Goal: Information Seeking & Learning: Find specific fact

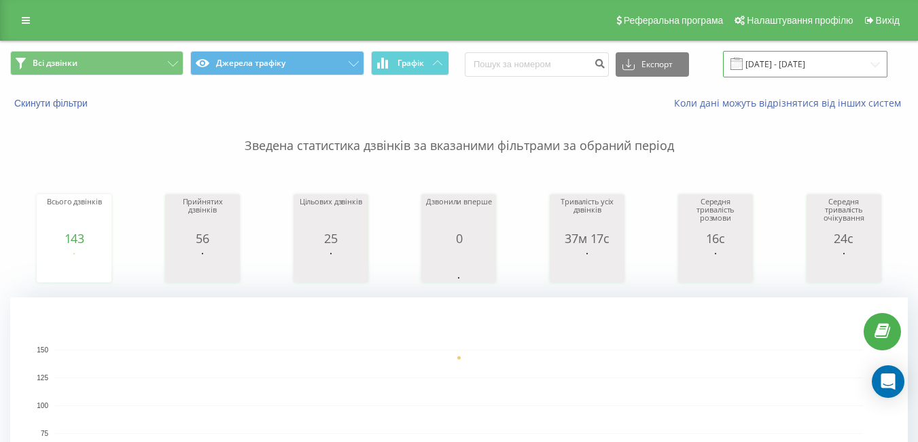
click at [782, 56] on input "[DATE] - [DATE]" at bounding box center [805, 64] width 164 height 26
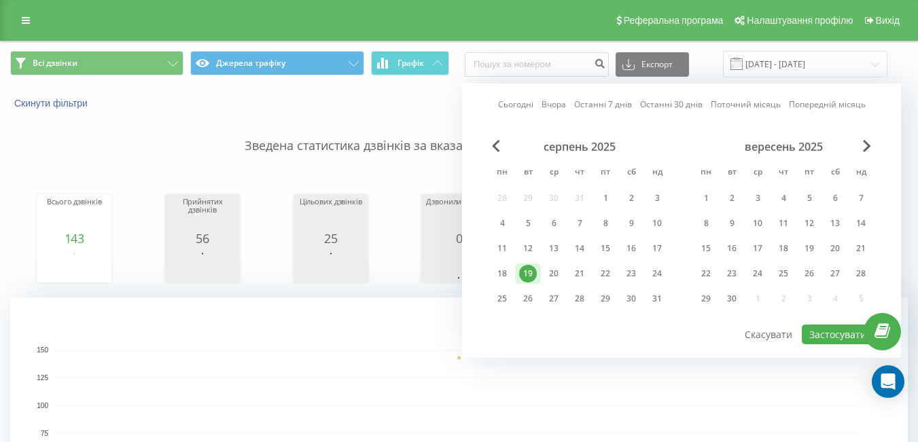
click at [530, 277] on div "19" at bounding box center [528, 274] width 18 height 18
click at [584, 276] on div "21" at bounding box center [579, 274] width 18 height 18
click at [810, 339] on button "Застосувати" at bounding box center [837, 335] width 72 height 20
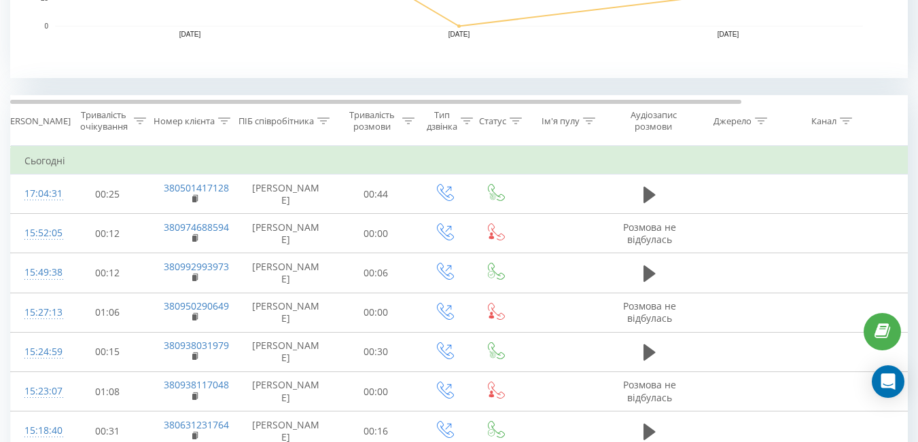
scroll to position [477, 0]
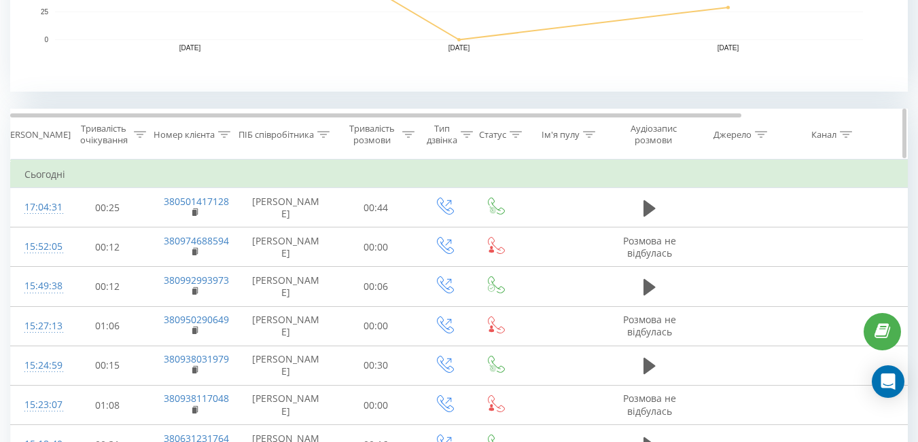
click at [222, 136] on icon at bounding box center [224, 134] width 12 height 7
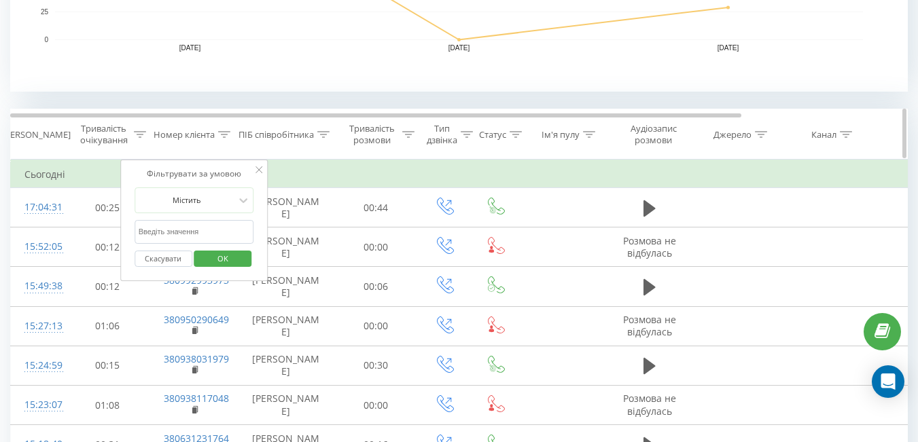
click at [321, 140] on div at bounding box center [323, 135] width 12 height 12
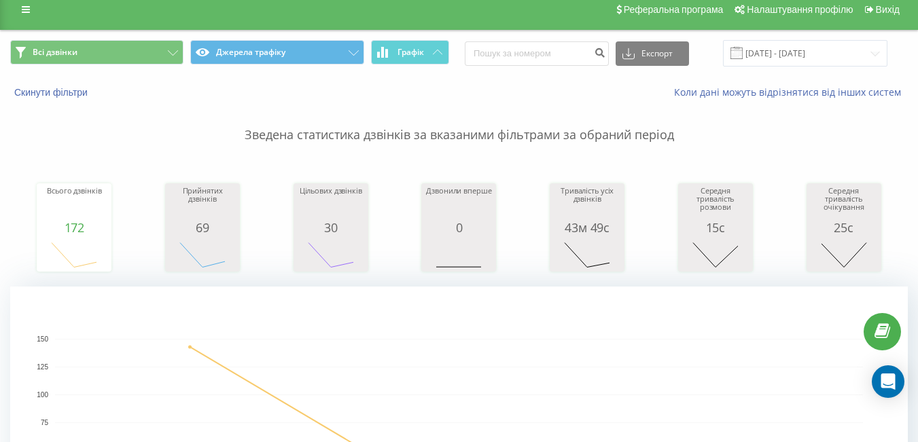
scroll to position [0, 0]
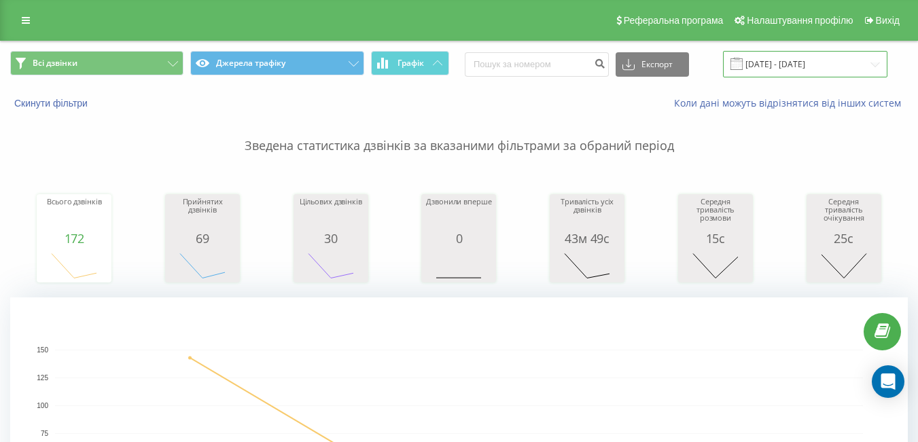
click at [783, 67] on input "[DATE] - [DATE]" at bounding box center [805, 64] width 164 height 26
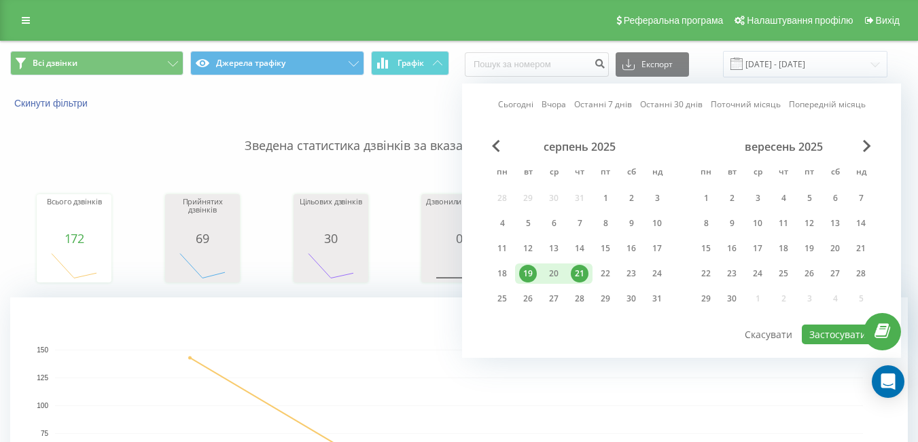
click at [586, 269] on div "21" at bounding box center [579, 274] width 18 height 18
click at [830, 334] on button "Застосувати" at bounding box center [837, 335] width 72 height 20
type input "[DATE] - [DATE]"
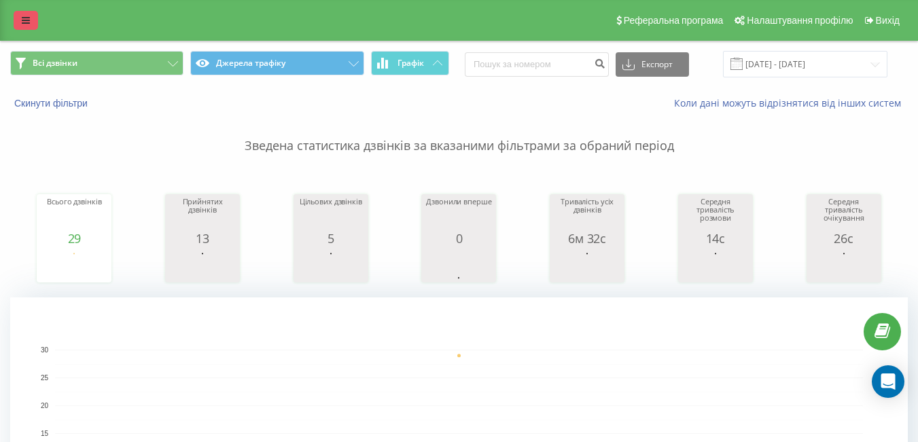
click at [22, 21] on icon at bounding box center [26, 21] width 8 height 10
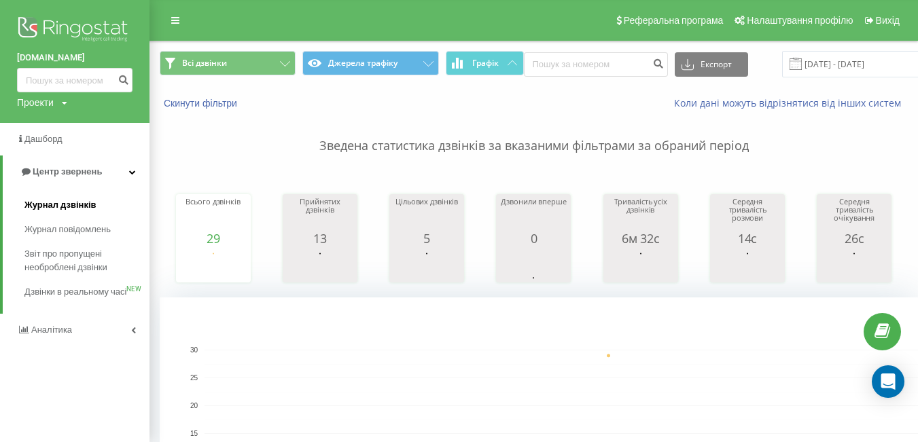
click at [64, 205] on span "Журнал дзвінків" at bounding box center [60, 205] width 72 height 14
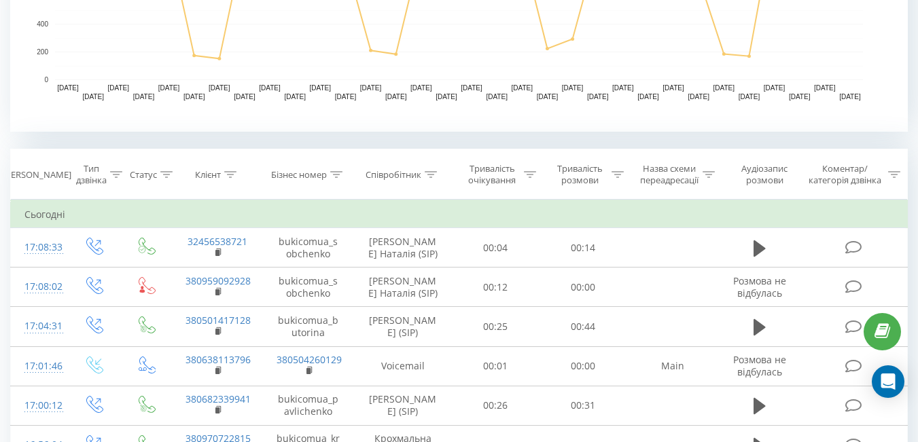
scroll to position [429, 0]
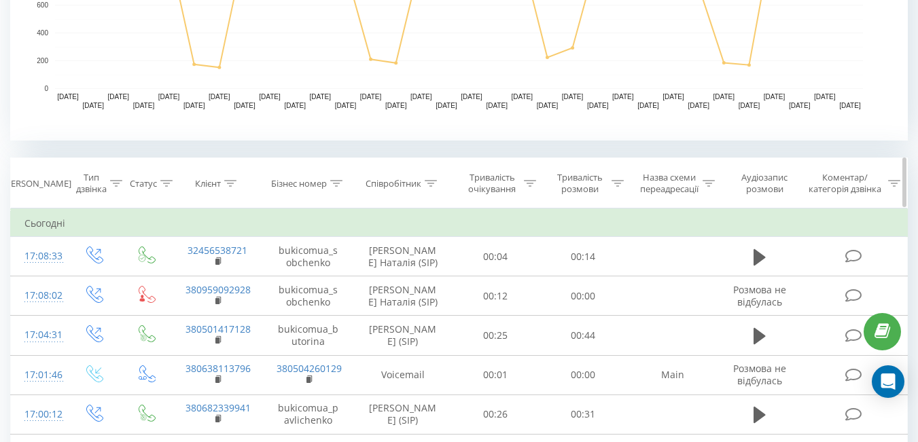
click at [225, 183] on icon at bounding box center [230, 183] width 12 height 7
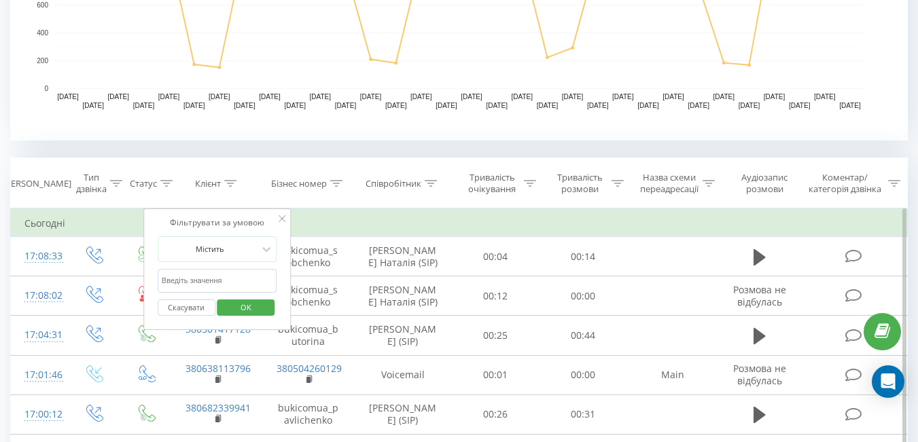
click at [225, 277] on input "text" at bounding box center [218, 281] width 120 height 24
paste input "099) 304-90-89"
click at [259, 302] on span "OK" at bounding box center [246, 307] width 38 height 21
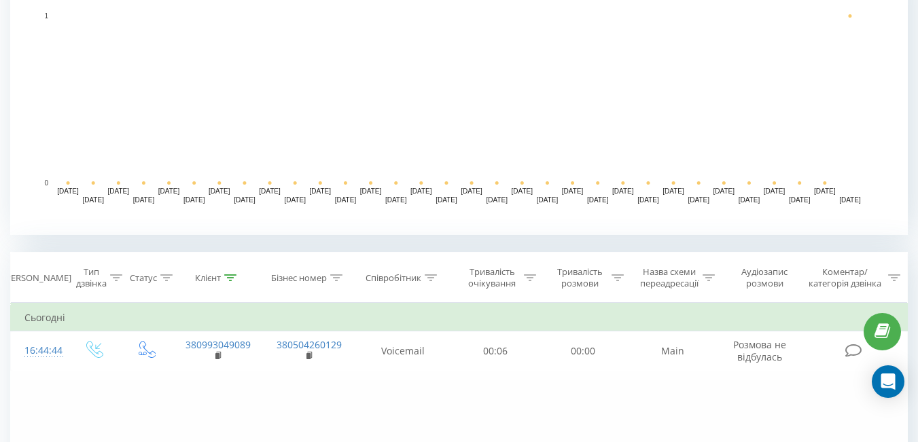
scroll to position [551, 0]
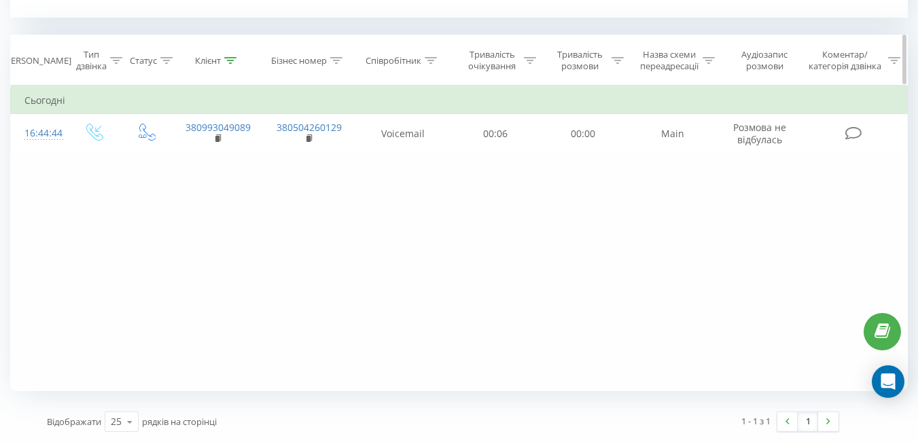
click at [228, 58] on icon at bounding box center [230, 60] width 12 height 7
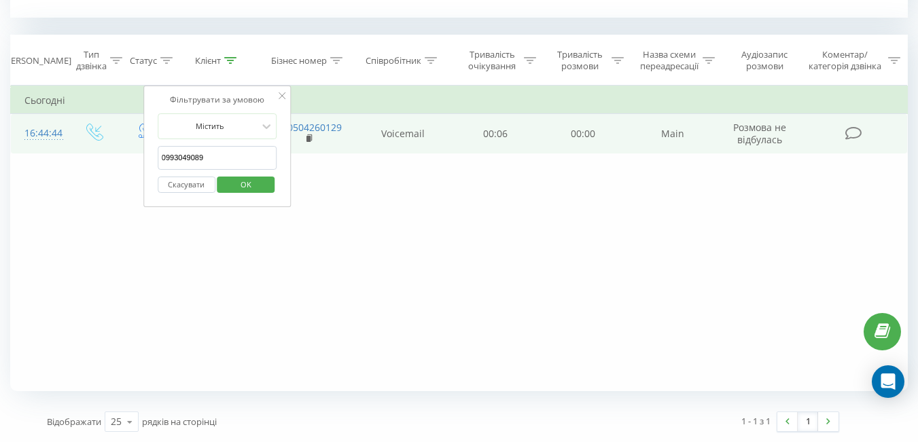
drag, startPoint x: 225, startPoint y: 151, endPoint x: 74, endPoint y: 143, distance: 151.0
click at [74, 143] on table "Фільтрувати за умовою Дорівнює Введіть значення Скасувати OK Фільтрувати за умо…" at bounding box center [458, 120] width 897 height 68
paste input "50) 393-62-6"
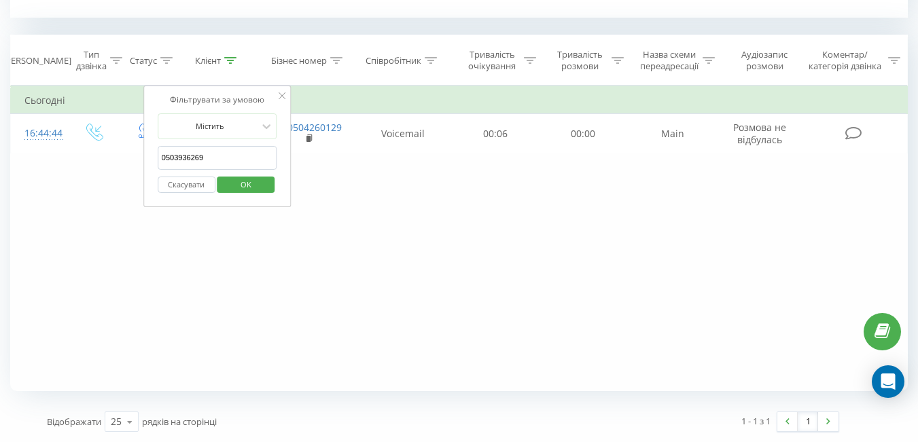
type input "0503936269"
click at [228, 181] on span "OK" at bounding box center [246, 184] width 38 height 21
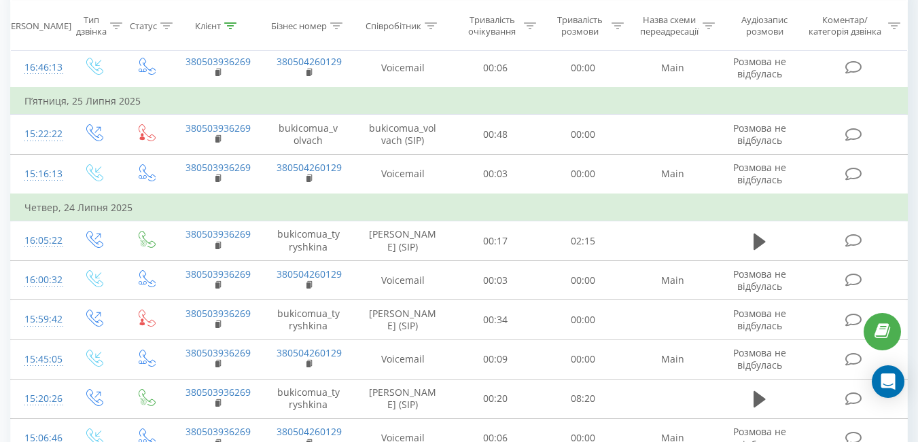
scroll to position [602, 0]
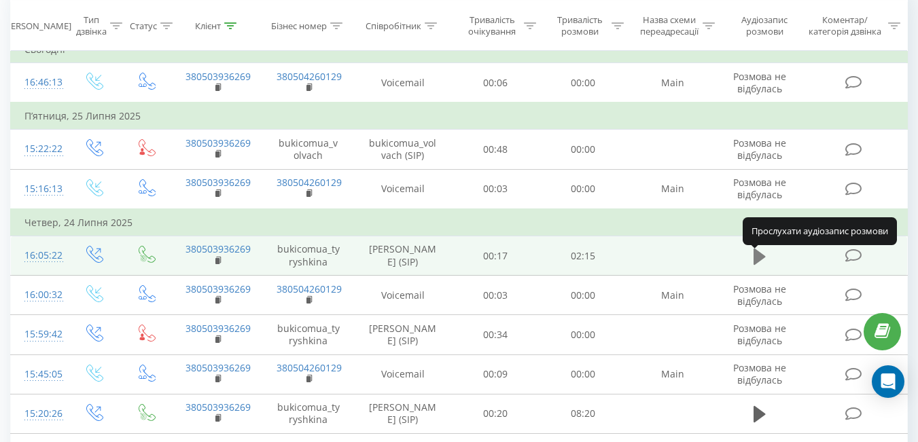
click at [756, 262] on icon at bounding box center [759, 256] width 12 height 16
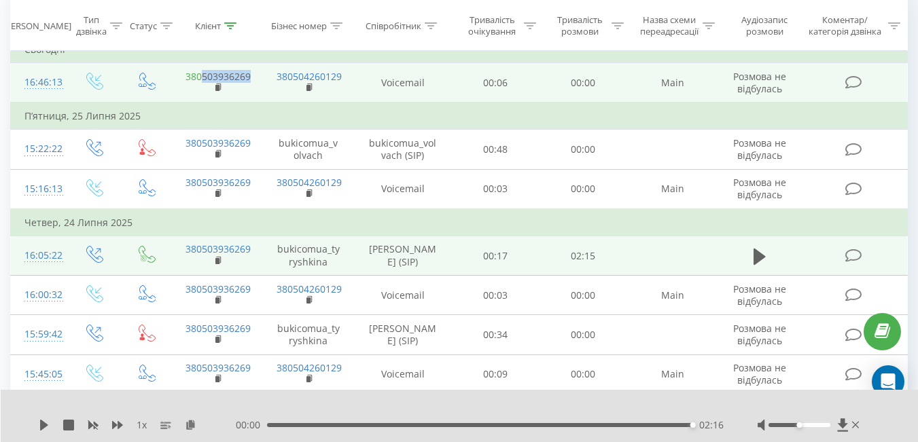
drag, startPoint x: 252, startPoint y: 80, endPoint x: 200, endPoint y: 79, distance: 52.3
click at [200, 79] on td "380503936269" at bounding box center [217, 83] width 91 height 40
click at [181, 94] on td "380503936269" at bounding box center [217, 83] width 91 height 40
drag, startPoint x: 254, startPoint y: 78, endPoint x: 196, endPoint y: 82, distance: 57.9
click at [196, 82] on td "380503936269" at bounding box center [217, 83] width 91 height 40
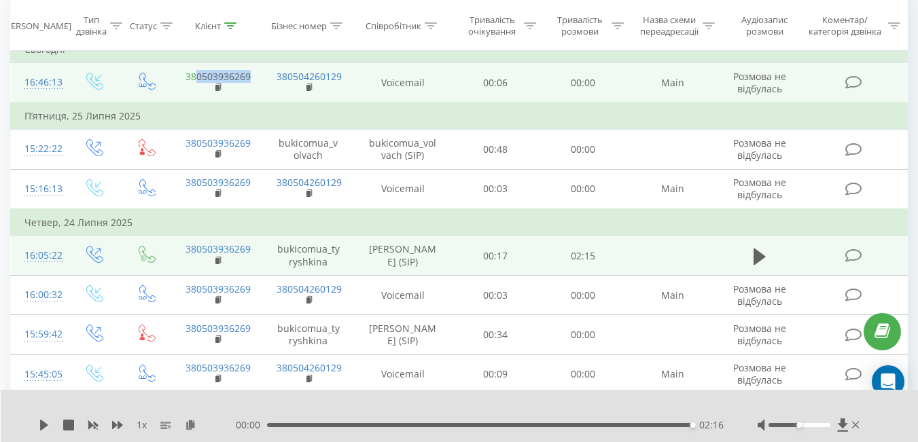
copy link "0503936269"
